Goal: Task Accomplishment & Management: Complete application form

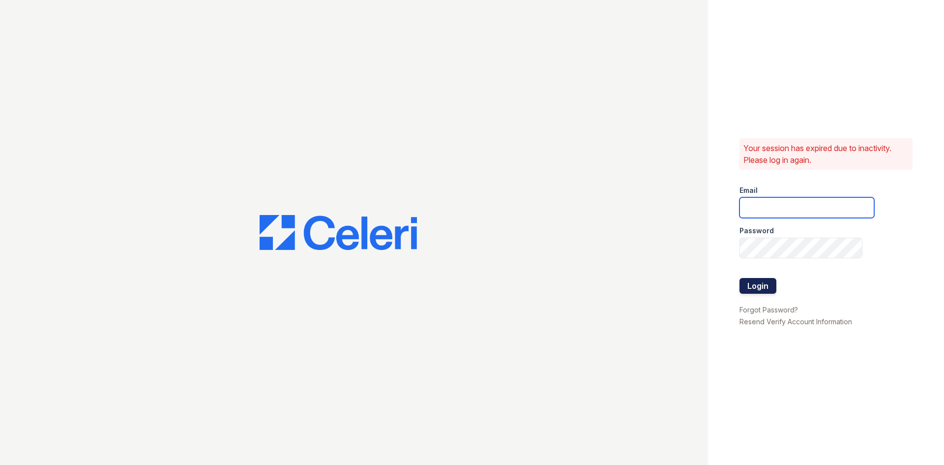
type input "ryan1@cafmanagement.com"
click at [761, 285] on button "Login" at bounding box center [757, 286] width 37 height 16
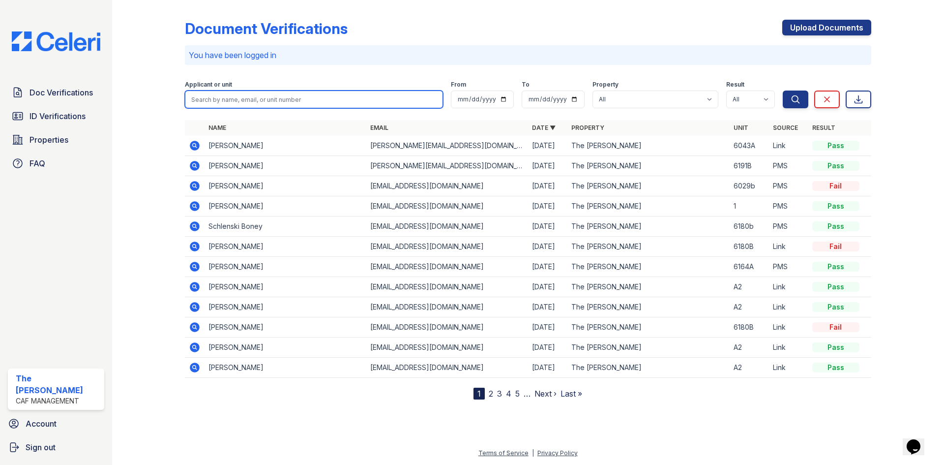
click at [273, 99] on input "search" at bounding box center [314, 99] width 258 height 18
type input "Linda Romero"
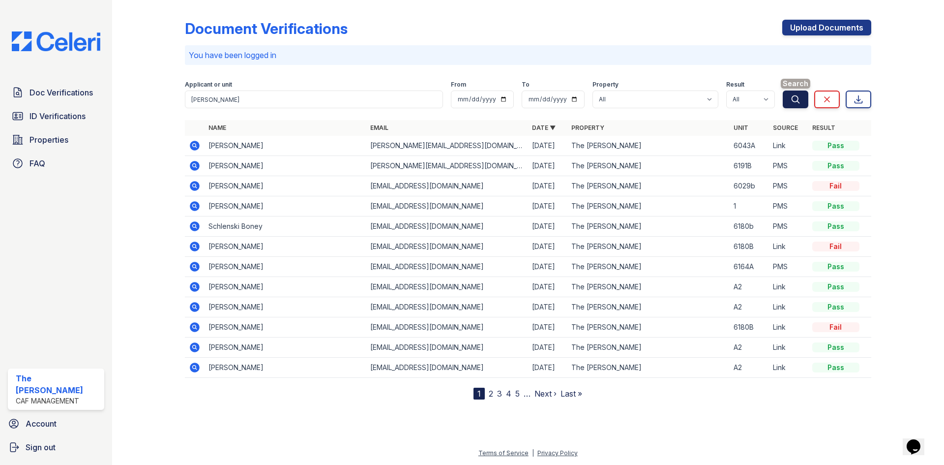
click at [798, 99] on icon "submit" at bounding box center [795, 98] width 7 height 7
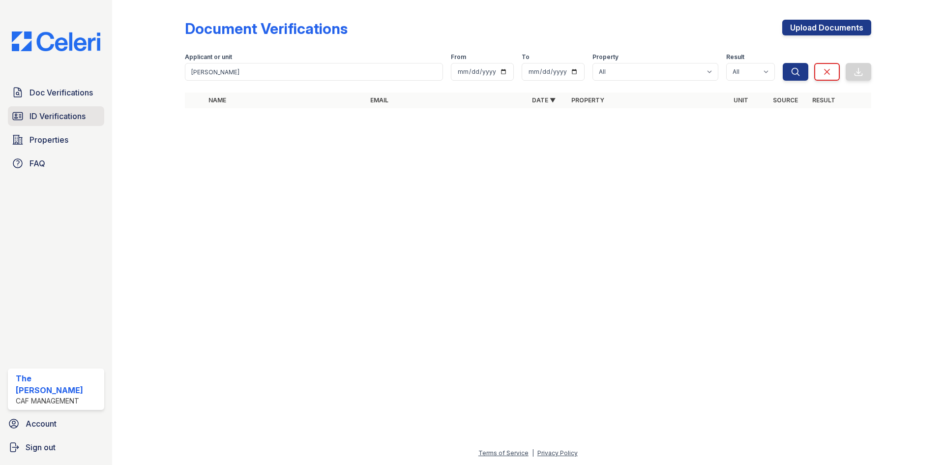
click at [75, 117] on span "ID Verifications" at bounding box center [57, 116] width 56 height 12
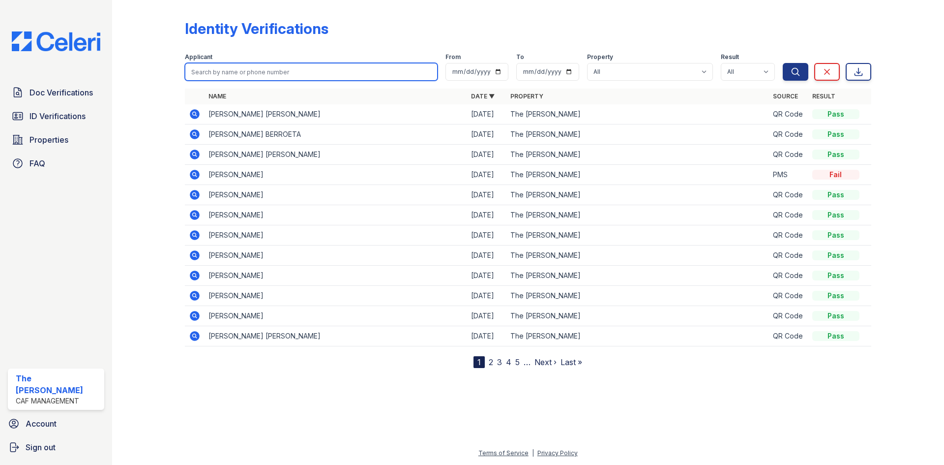
click at [220, 72] on input "search" at bounding box center [311, 72] width 253 height 18
type input "l"
click at [224, 72] on input "search" at bounding box center [311, 72] width 253 height 18
paste input "Downs, Charniece"
type input "Downs, Charniece"
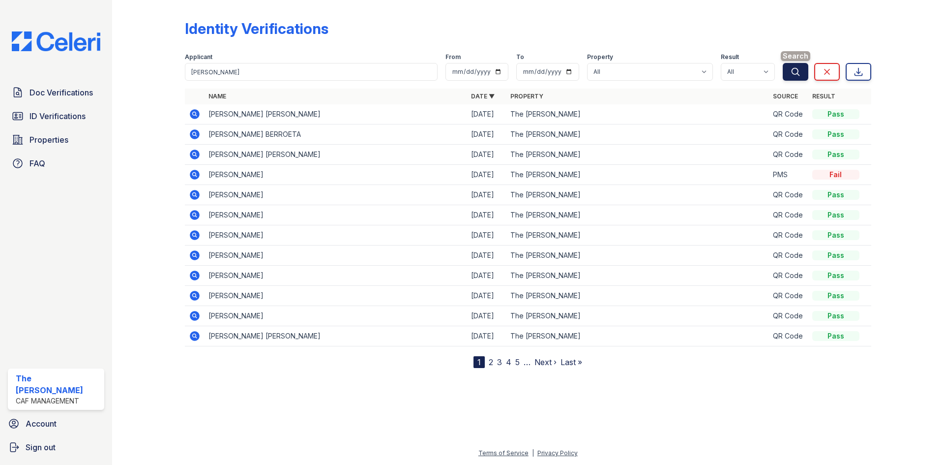
click at [796, 71] on icon "submit" at bounding box center [796, 72] width 10 height 10
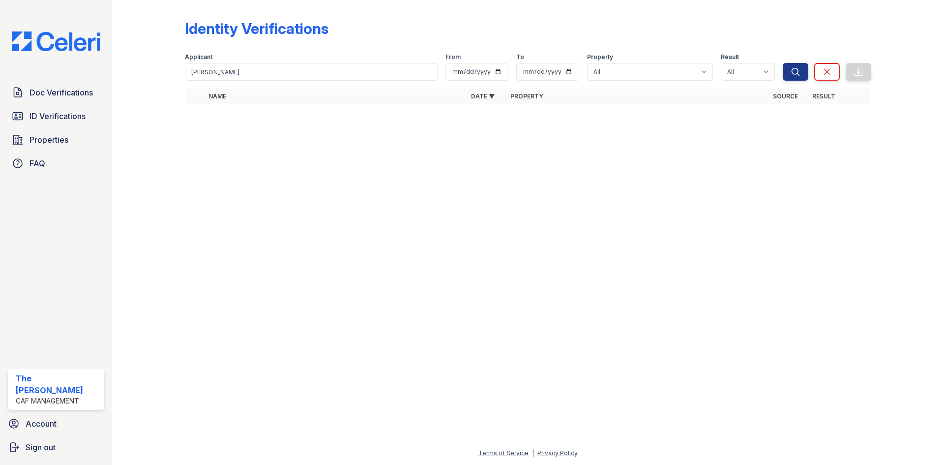
click at [796, 71] on icon "submit" at bounding box center [796, 72] width 10 height 10
click at [213, 69] on input "Downs, Charniece" at bounding box center [311, 72] width 253 height 18
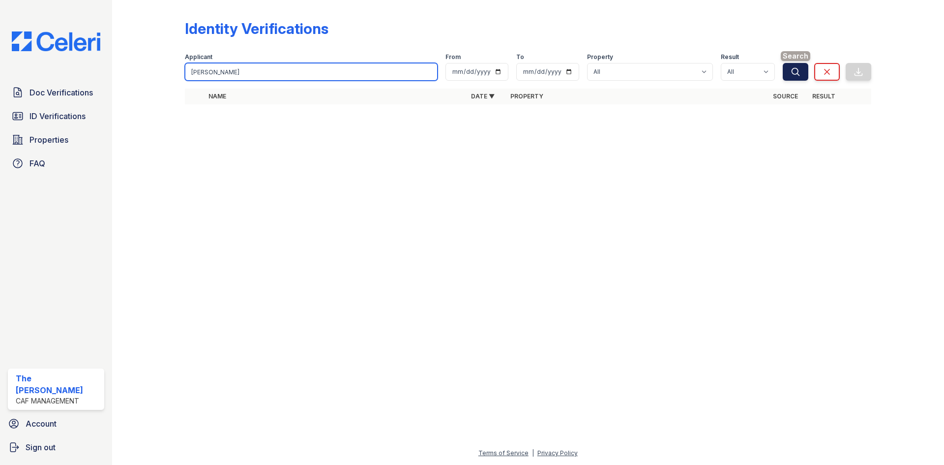
type input "Downs,Charniece"
click at [800, 72] on icon "submit" at bounding box center [796, 72] width 10 height 10
click at [211, 70] on input "Downs,Charniece" at bounding box center [311, 72] width 253 height 18
click at [213, 69] on input "Downs,Charniece" at bounding box center [311, 72] width 253 height 18
type input "Downs, Charniece"
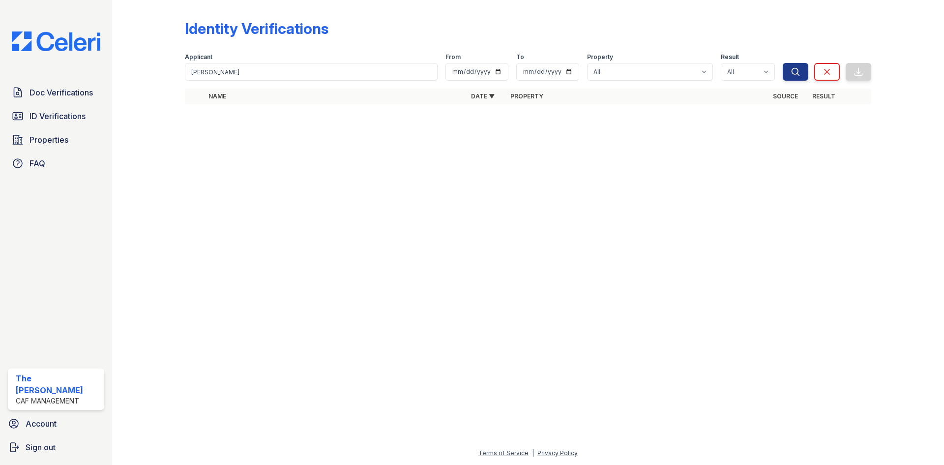
drag, startPoint x: 236, startPoint y: 69, endPoint x: 201, endPoint y: 147, distance: 85.2
click at [201, 147] on div at bounding box center [528, 288] width 800 height 317
click at [791, 69] on icon "submit" at bounding box center [796, 72] width 10 height 10
click at [52, 91] on span "Doc Verifications" at bounding box center [60, 93] width 63 height 12
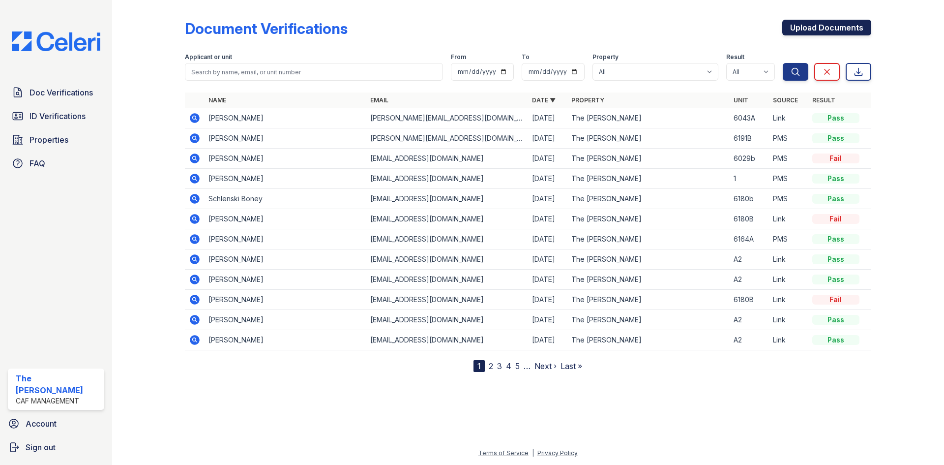
click at [822, 27] on link "Upload Documents" at bounding box center [826, 28] width 89 height 16
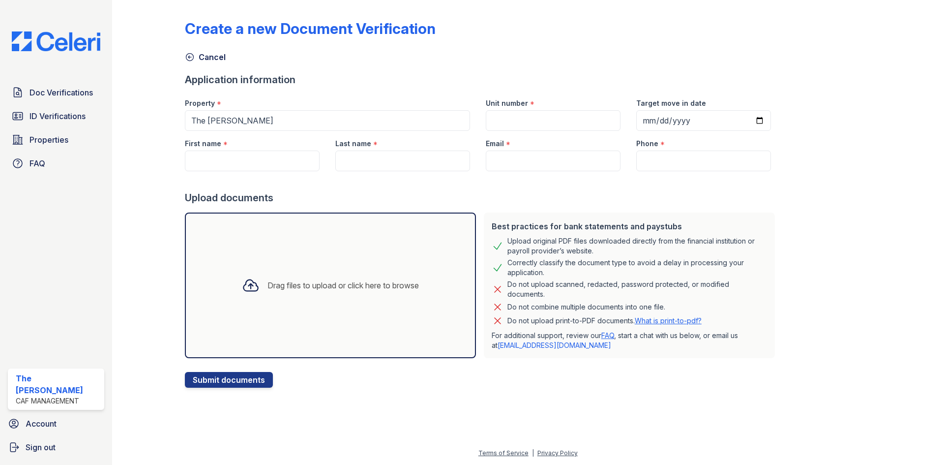
click at [284, 287] on div "Drag files to upload or click here to browse" at bounding box center [342, 285] width 151 height 12
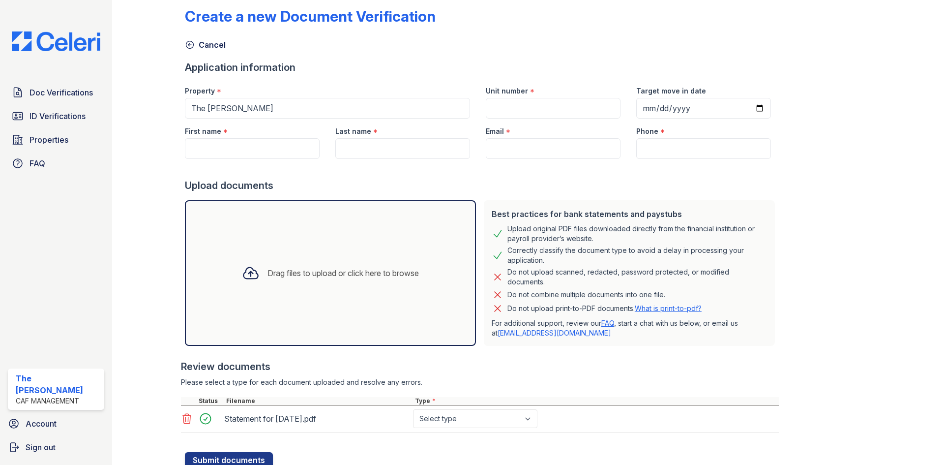
scroll to position [49, 0]
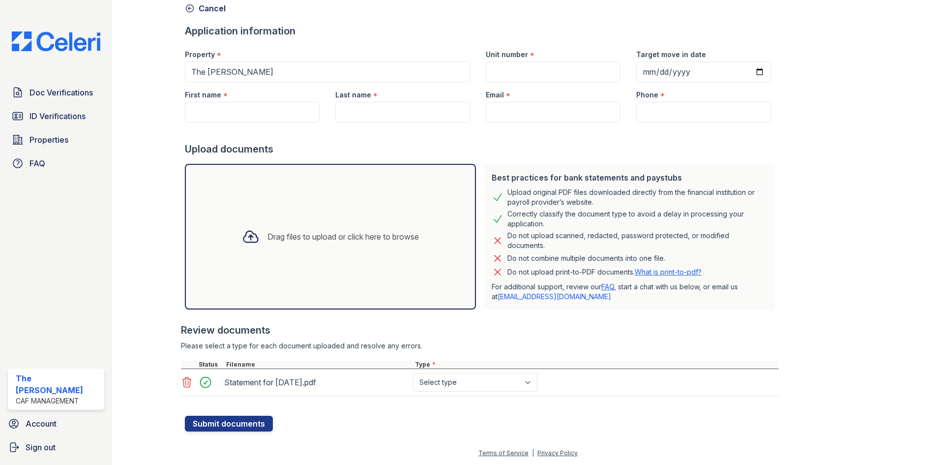
click at [349, 235] on div "Drag files to upload or click here to browse" at bounding box center [342, 237] width 151 height 12
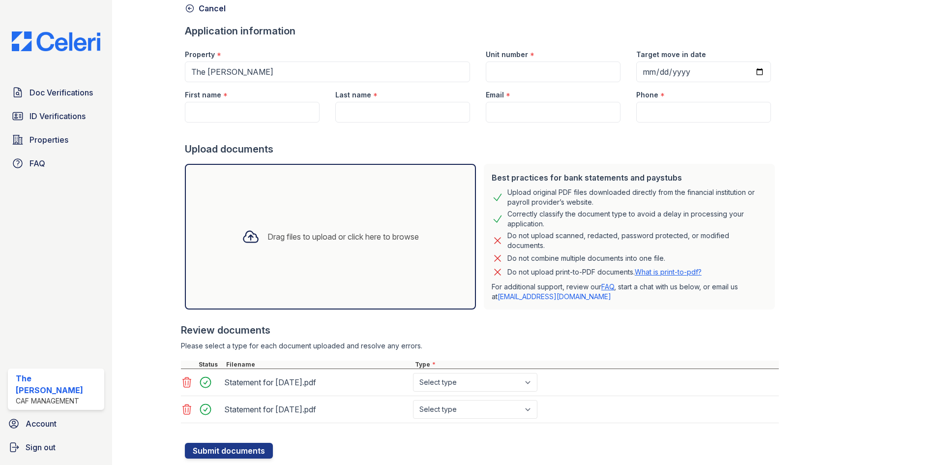
click at [331, 239] on div "Drag files to upload or click here to browse" at bounding box center [342, 237] width 151 height 12
click at [345, 235] on div "Drag files to upload or click here to browse" at bounding box center [342, 237] width 151 height 12
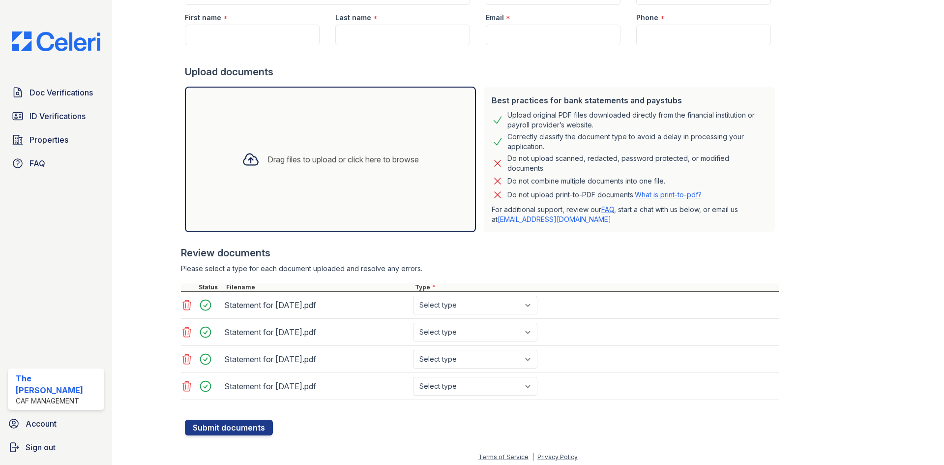
scroll to position [130, 0]
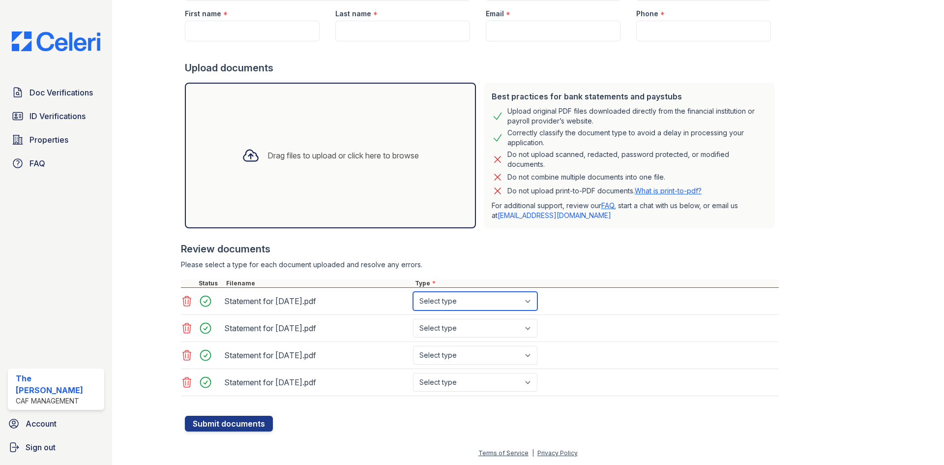
click at [485, 299] on select "Select type Paystub Bank Statement Offer Letter Tax Documents Benefit Award Let…" at bounding box center [475, 301] width 124 height 19
select select "paystub"
click at [413, 292] on select "Select type Paystub Bank Statement Offer Letter Tax Documents Benefit Award Let…" at bounding box center [475, 301] width 124 height 19
click at [477, 323] on select "Select type Paystub Bank Statement Offer Letter Tax Documents Benefit Award Let…" at bounding box center [475, 328] width 124 height 19
select select "paystub"
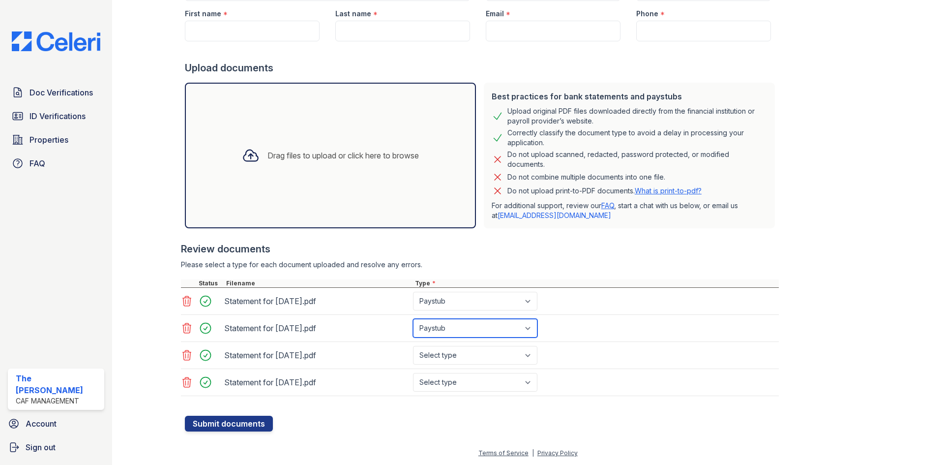
click at [413, 319] on select "Select type Paystub Bank Statement Offer Letter Tax Documents Benefit Award Let…" at bounding box center [475, 328] width 124 height 19
click at [467, 355] on select "Select type Paystub Bank Statement Offer Letter Tax Documents Benefit Award Let…" at bounding box center [475, 355] width 124 height 19
select select "paystub"
click at [413, 346] on select "Select type Paystub Bank Statement Offer Letter Tax Documents Benefit Award Let…" at bounding box center [475, 355] width 124 height 19
click at [453, 383] on select "Select type Paystub Bank Statement Offer Letter Tax Documents Benefit Award Let…" at bounding box center [475, 382] width 124 height 19
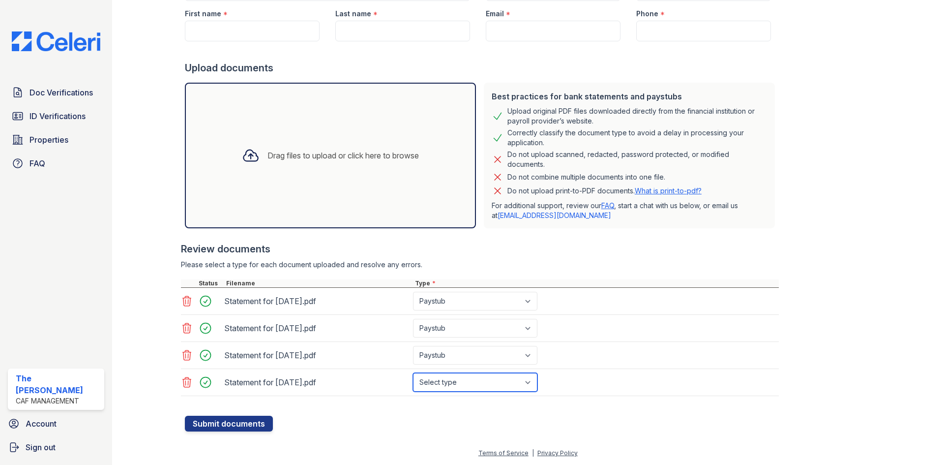
select select "paystub"
click at [413, 373] on select "Select type Paystub Bank Statement Offer Letter Tax Documents Benefit Award Let…" at bounding box center [475, 382] width 124 height 19
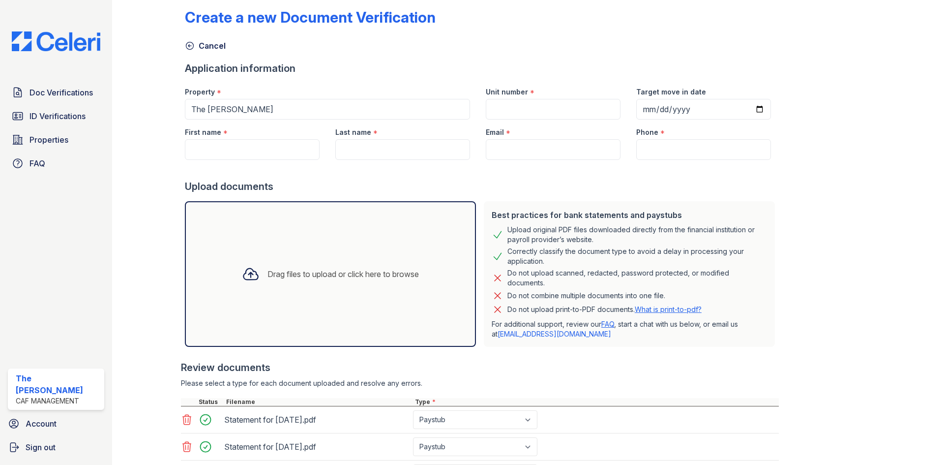
scroll to position [0, 0]
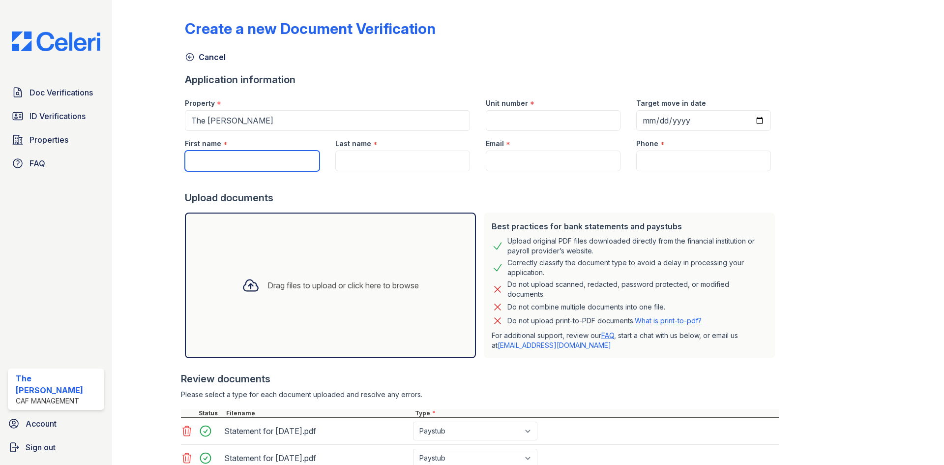
click at [246, 158] on input "First name" at bounding box center [252, 160] width 135 height 21
paste input "Downs, Charniece"
drag, startPoint x: 214, startPoint y: 158, endPoint x: 191, endPoint y: 160, distance: 23.7
click at [191, 160] on input "Downs, Charniece" at bounding box center [252, 160] width 135 height 21
type input ", Charniece"
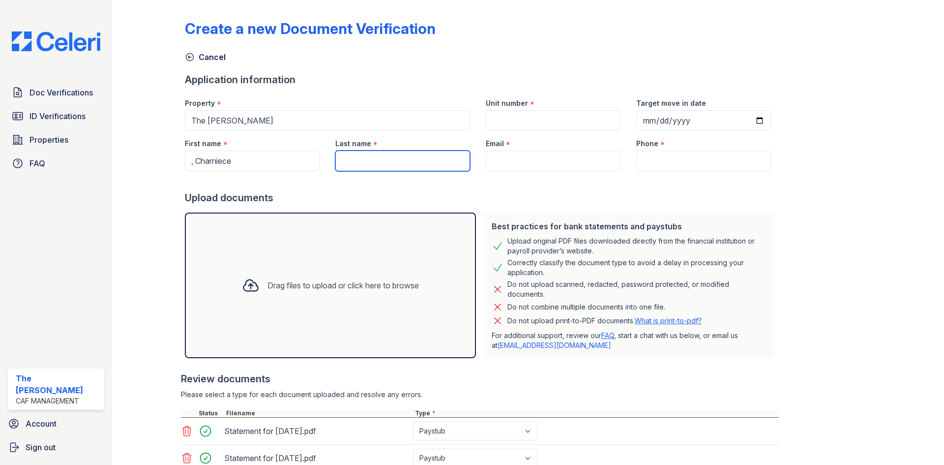
click at [356, 160] on input "Last name" at bounding box center [402, 160] width 135 height 21
paste input "Downs"
type input "Downs"
click at [197, 159] on input ", Charniece" at bounding box center [252, 160] width 135 height 21
type input "Charniece"
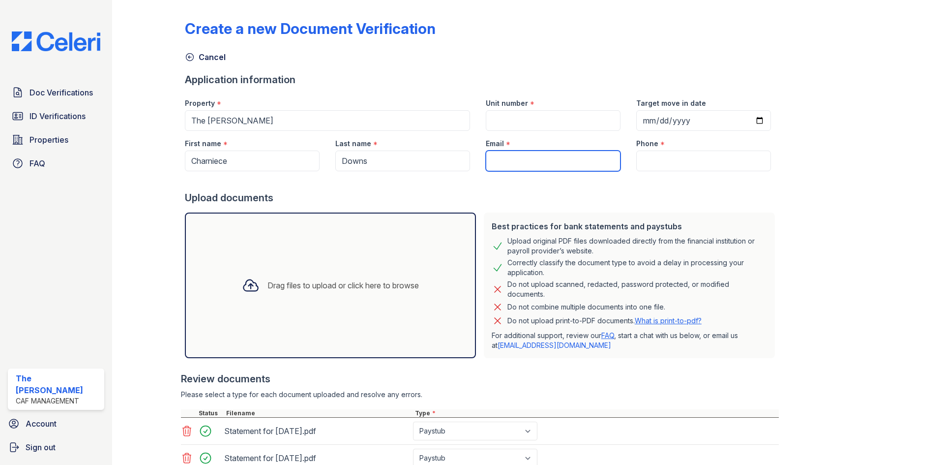
click at [496, 162] on input "Email" at bounding box center [553, 160] width 135 height 21
paste input "[EMAIL_ADDRESS][DOMAIN_NAME]"
drag, startPoint x: 485, startPoint y: 158, endPoint x: 490, endPoint y: 157, distance: 5.6
click at [486, 158] on input "[EMAIL_ADDRESS][DOMAIN_NAME]" at bounding box center [553, 160] width 135 height 21
type input "[EMAIL_ADDRESS][DOMAIN_NAME]"
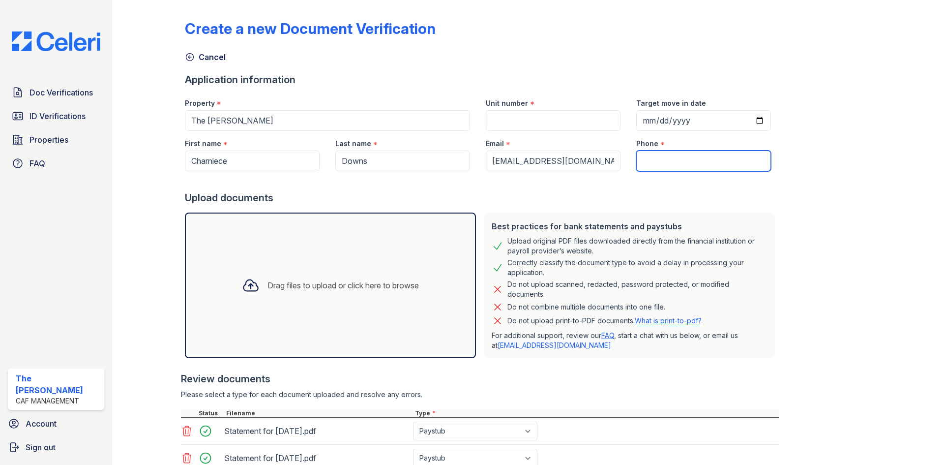
click at [657, 159] on input "Phone" at bounding box center [703, 160] width 135 height 21
paste input "Phone:(214) 329-7001"
click at [660, 159] on input "Phone:(214) 329-7001" at bounding box center [703, 160] width 135 height 21
type input "(214) 329-7001"
click at [507, 118] on input "Unit number" at bounding box center [553, 120] width 135 height 21
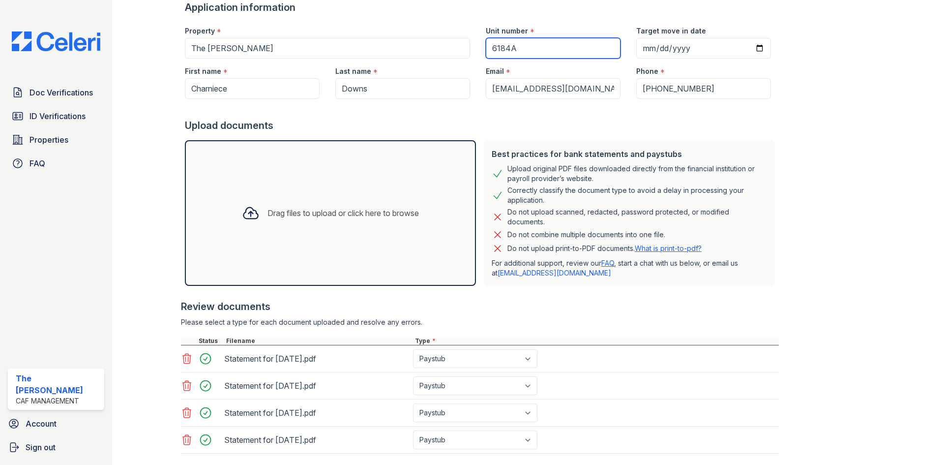
scroll to position [130, 0]
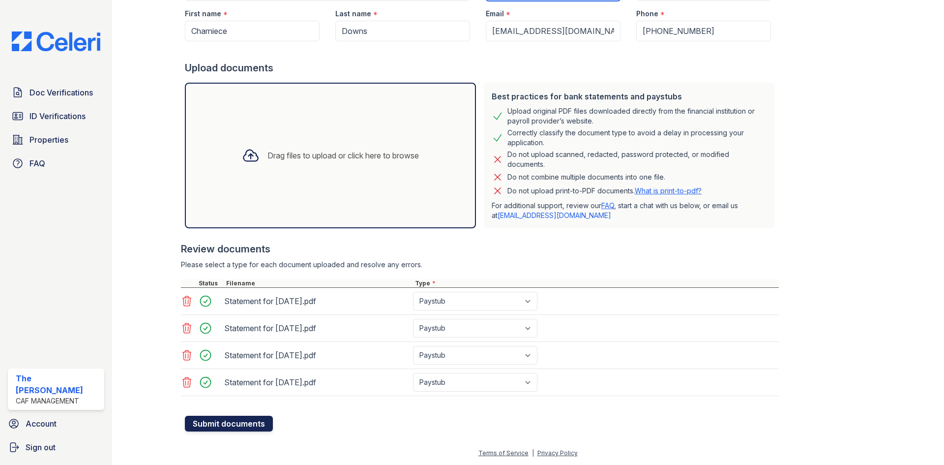
type input "6184A"
click at [237, 422] on button "Submit documents" at bounding box center [229, 423] width 88 height 16
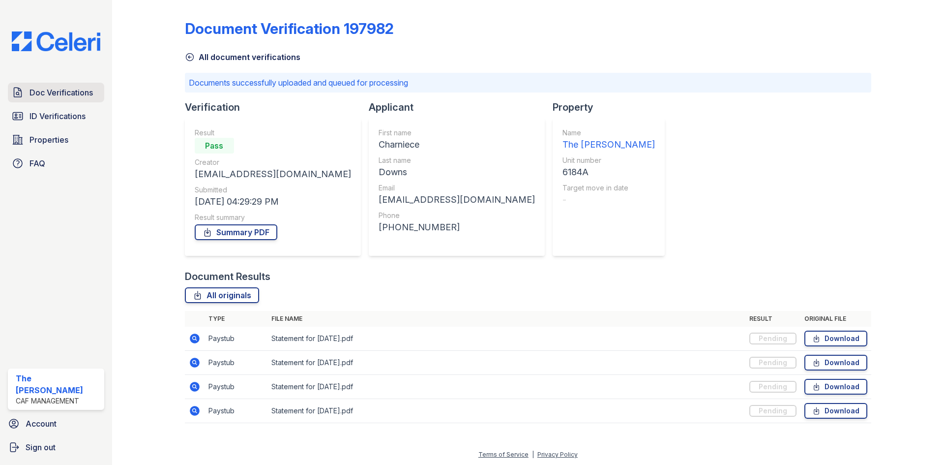
click at [54, 94] on span "Doc Verifications" at bounding box center [60, 93] width 63 height 12
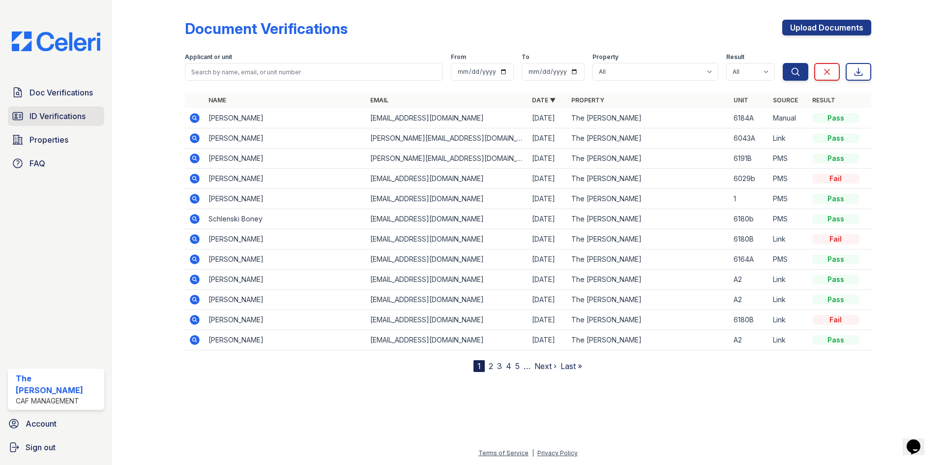
click at [64, 113] on span "ID Verifications" at bounding box center [57, 116] width 56 height 12
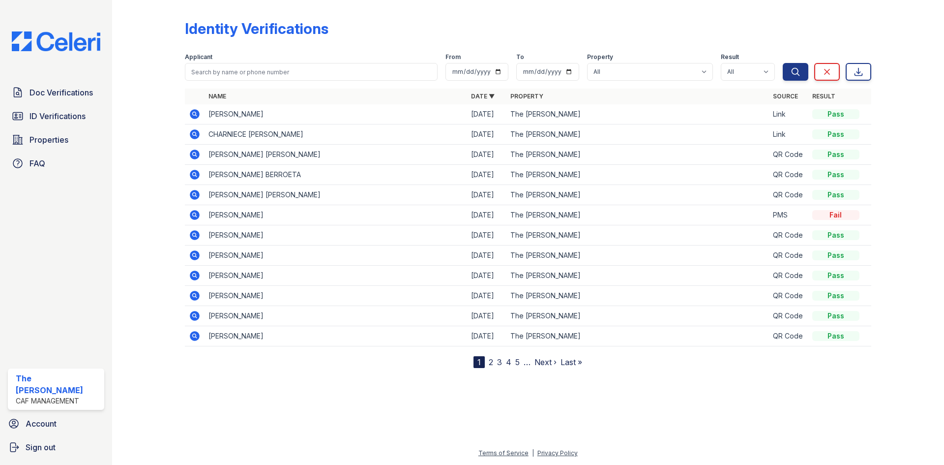
click at [191, 111] on icon at bounding box center [195, 114] width 12 height 12
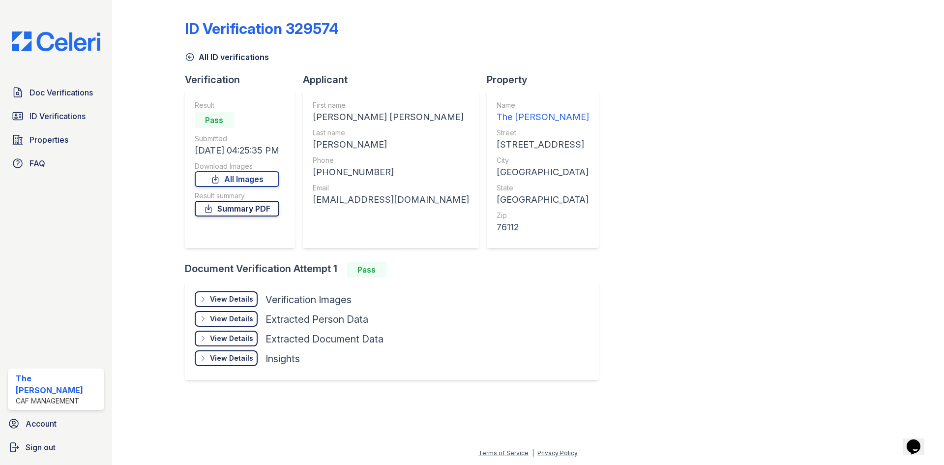
click at [242, 210] on link "Summary PDF" at bounding box center [237, 209] width 85 height 16
click at [71, 95] on span "Doc Verifications" at bounding box center [60, 93] width 63 height 12
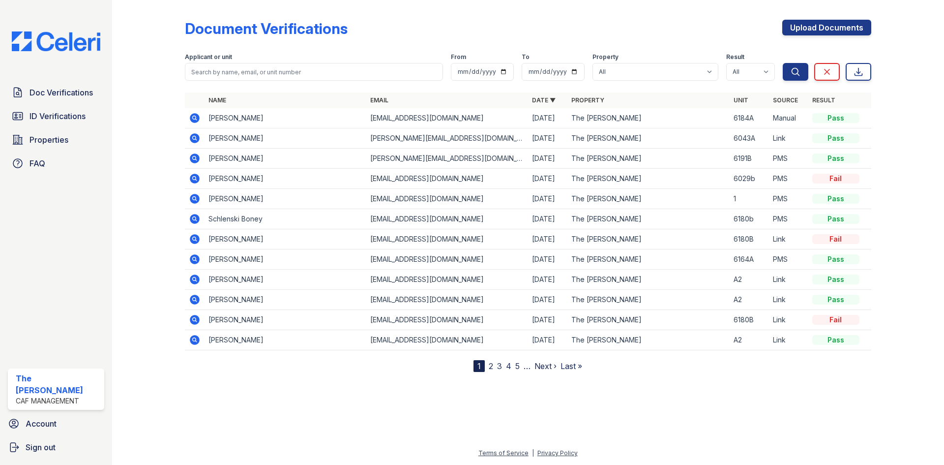
click at [194, 116] on icon at bounding box center [195, 118] width 12 height 12
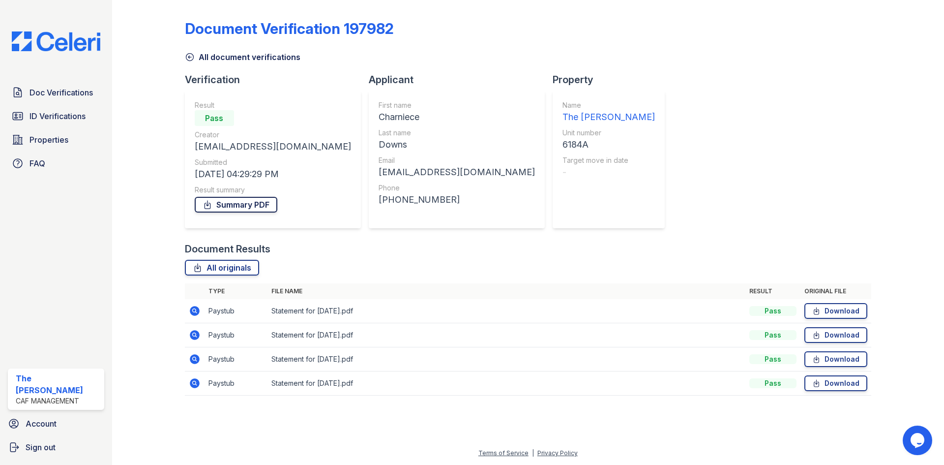
click at [227, 199] on link "Summary PDF" at bounding box center [236, 205] width 83 height 16
click at [65, 116] on span "ID Verifications" at bounding box center [57, 116] width 56 height 12
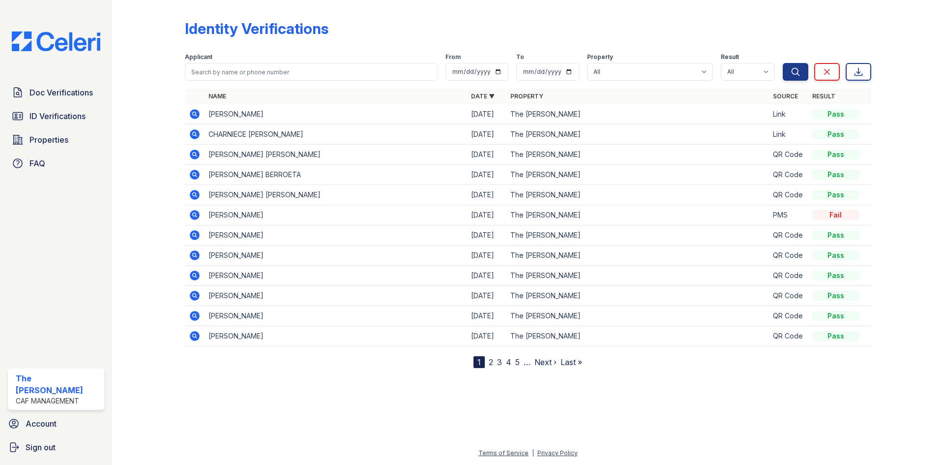
click at [199, 135] on icon at bounding box center [195, 134] width 10 height 10
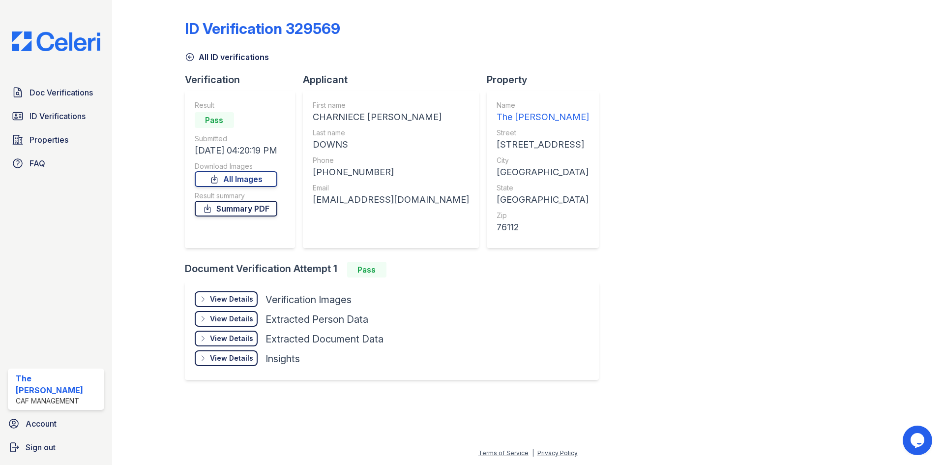
click at [242, 206] on link "Summary PDF" at bounding box center [236, 209] width 83 height 16
